Goal: Information Seeking & Learning: Learn about a topic

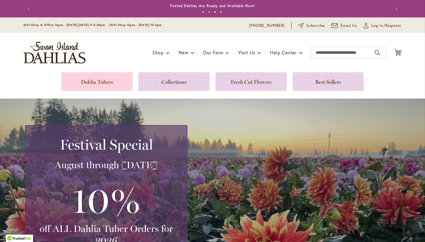
click at [112, 81] on link at bounding box center [96, 81] width 71 height 19
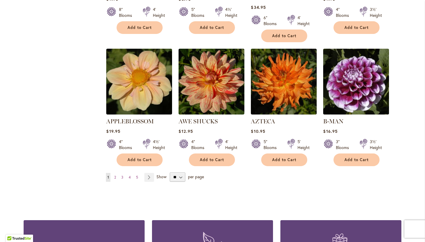
scroll to position [480, 0]
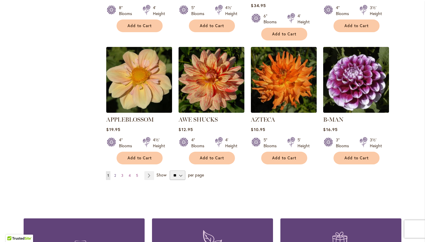
click at [114, 173] on span "2" at bounding box center [115, 175] width 2 height 4
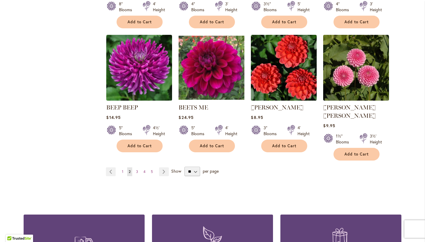
scroll to position [495, 0]
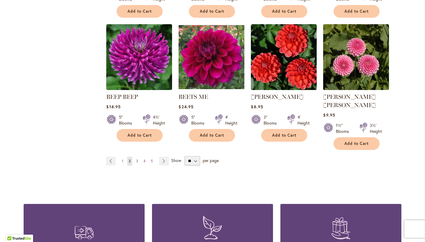
click at [135, 157] on link "Page 3" at bounding box center [137, 161] width 5 height 9
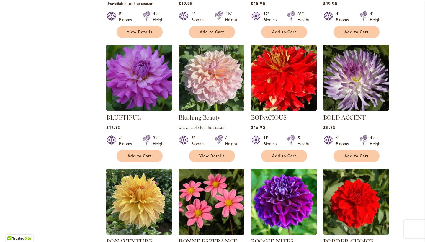
scroll to position [351, 0]
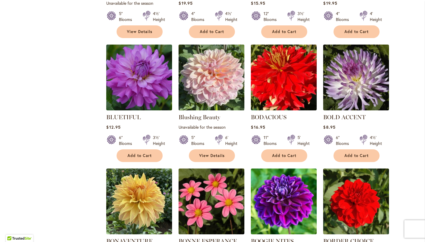
click at [219, 83] on img at bounding box center [211, 77] width 69 height 69
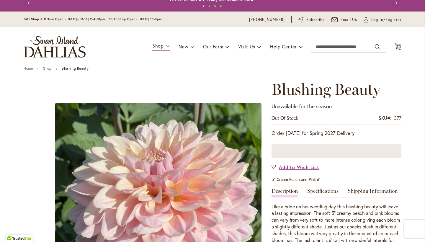
scroll to position [3, 0]
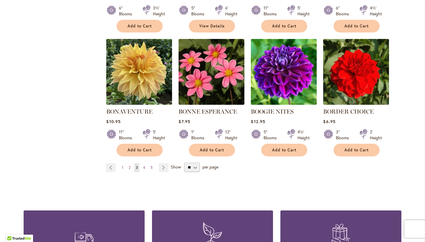
scroll to position [480, 0]
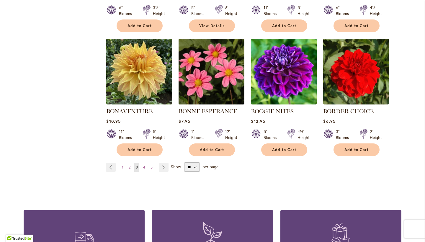
click at [138, 72] on img at bounding box center [139, 71] width 69 height 69
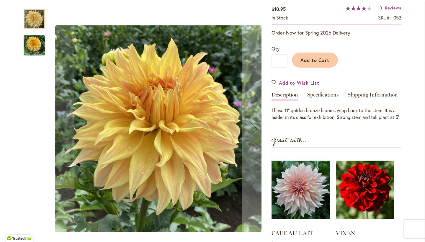
scroll to position [105, 0]
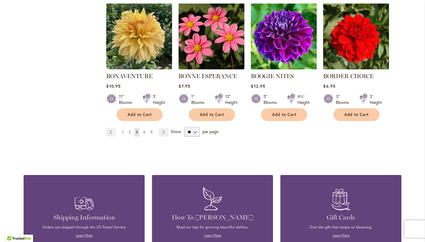
scroll to position [531, 0]
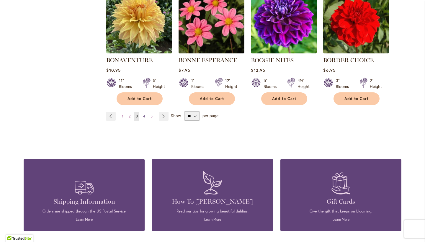
click at [145, 114] on span "4" at bounding box center [144, 116] width 2 height 4
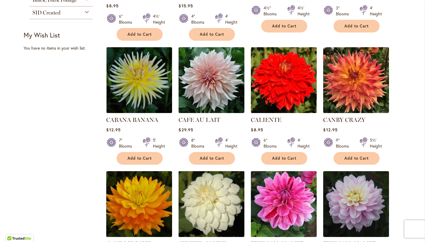
scroll to position [367, 0]
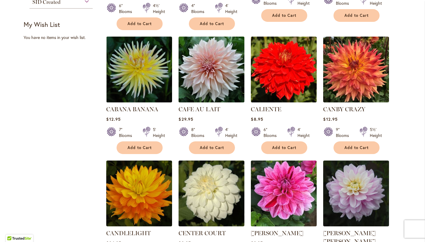
click at [202, 66] on img at bounding box center [211, 69] width 69 height 69
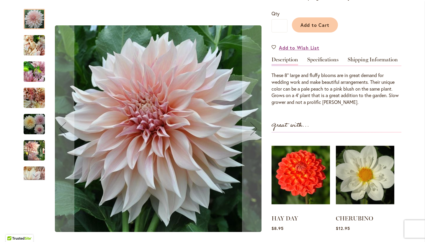
scroll to position [146, 0]
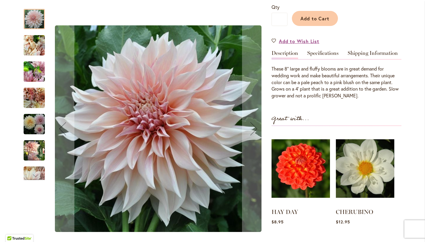
click at [37, 51] on img "Café Au Lait" at bounding box center [34, 45] width 21 height 28
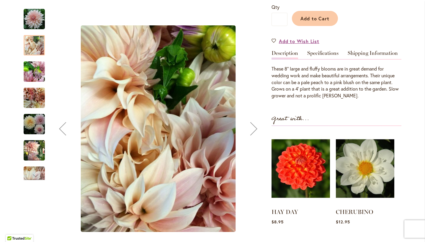
click at [32, 71] on img "Café Au Lait" at bounding box center [34, 72] width 21 height 28
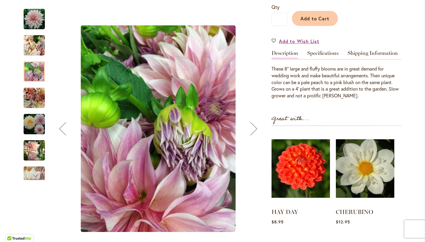
click at [36, 96] on img "Café Au Lait" at bounding box center [34, 97] width 21 height 21
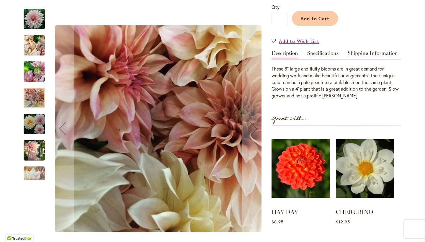
click at [35, 110] on div "Café Au Lait" at bounding box center [37, 121] width 27 height 26
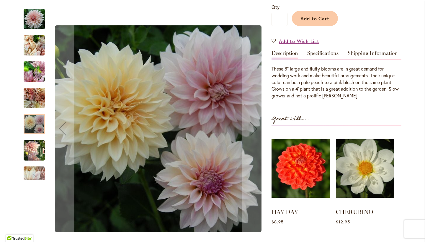
click at [36, 122] on div at bounding box center [34, 124] width 21 height 20
click at [35, 153] on img "Café Au Lait" at bounding box center [34, 150] width 21 height 22
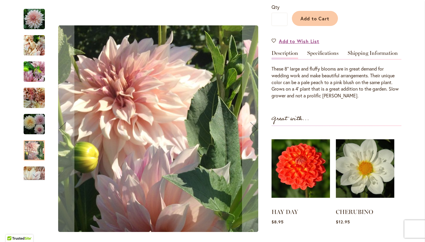
click at [35, 165] on div "Café Au Lait" at bounding box center [37, 174] width 27 height 26
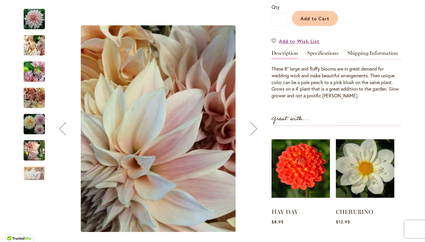
click at [252, 129] on div "Next" at bounding box center [254, 129] width 24 height 24
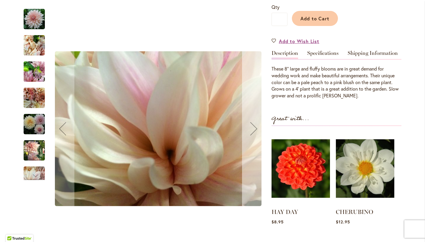
click at [252, 129] on div "Next" at bounding box center [254, 129] width 24 height 24
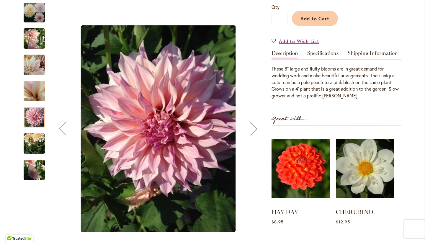
click at [252, 129] on div "Next" at bounding box center [254, 129] width 24 height 24
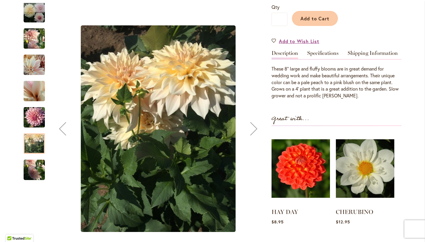
click at [252, 129] on div "Next" at bounding box center [254, 129] width 24 height 24
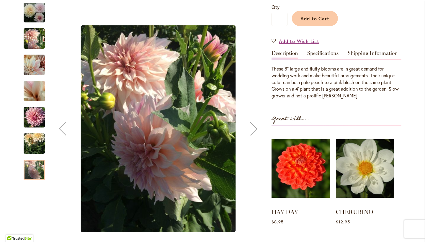
click at [252, 129] on div "Next" at bounding box center [254, 129] width 24 height 24
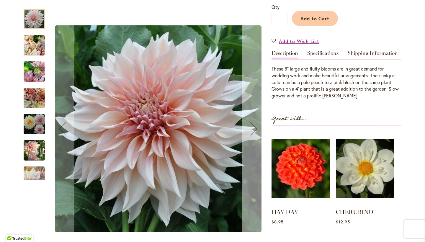
click at [252, 129] on div "Next" at bounding box center [254, 129] width 24 height 24
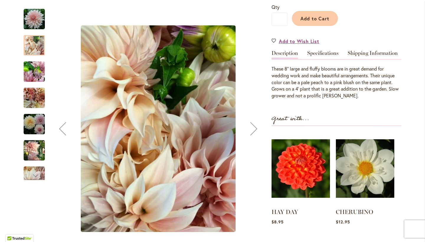
click at [252, 129] on div "Next" at bounding box center [254, 129] width 24 height 24
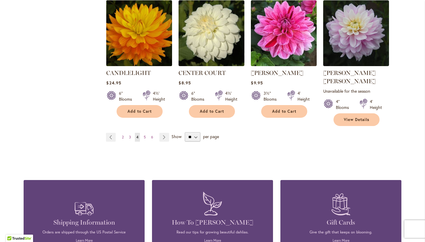
scroll to position [531, 0]
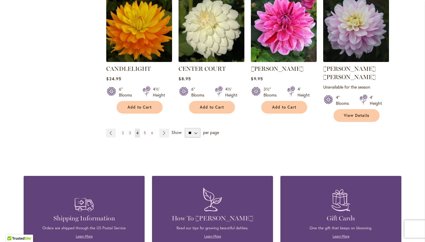
click at [346, 47] on img at bounding box center [356, 29] width 69 height 69
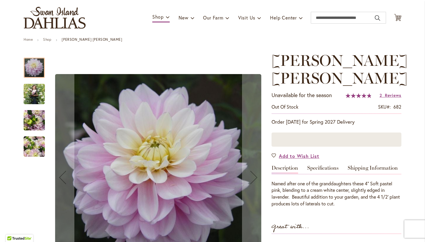
scroll to position [35, 0]
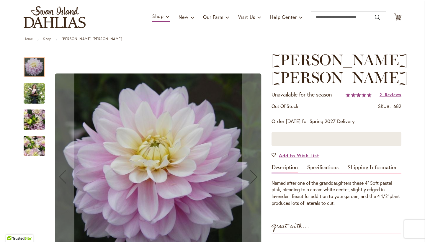
click at [37, 93] on img "Charlotte Mae" at bounding box center [34, 93] width 21 height 27
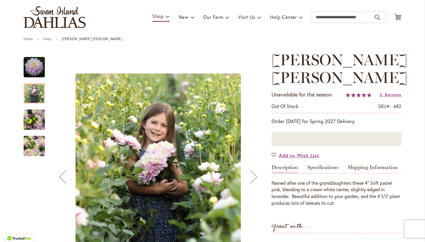
click at [38, 123] on img "Charlotte Mae" at bounding box center [34, 119] width 21 height 29
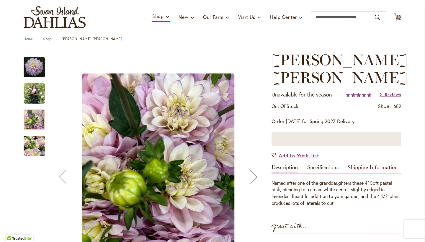
click at [41, 151] on img "Charlotte Mae" at bounding box center [34, 146] width 21 height 28
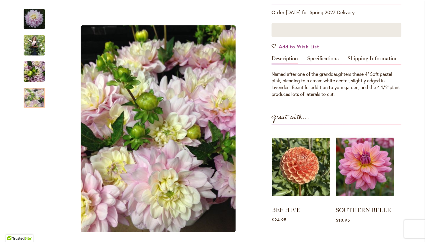
scroll to position [147, 0]
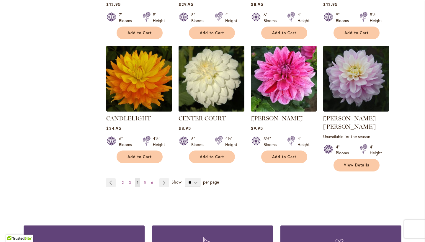
scroll to position [499, 0]
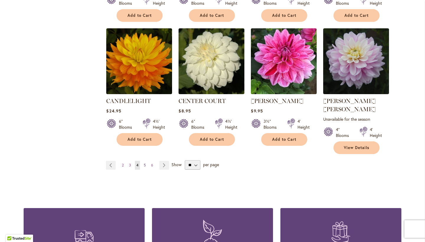
click at [146, 163] on span "5" at bounding box center [145, 165] width 2 height 4
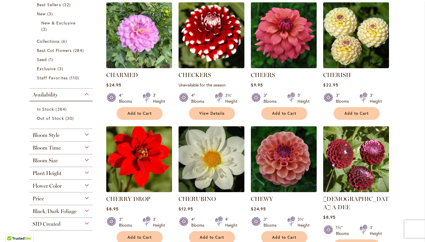
scroll to position [145, 0]
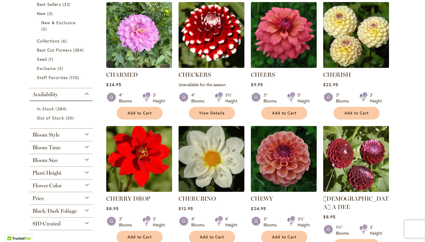
click at [350, 49] on img at bounding box center [356, 35] width 69 height 69
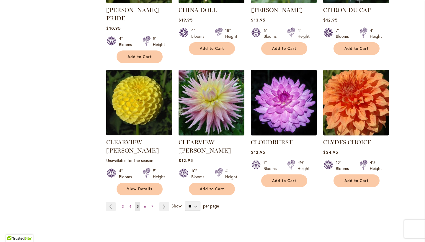
scroll to position [494, 0]
